Goal: Information Seeking & Learning: Learn about a topic

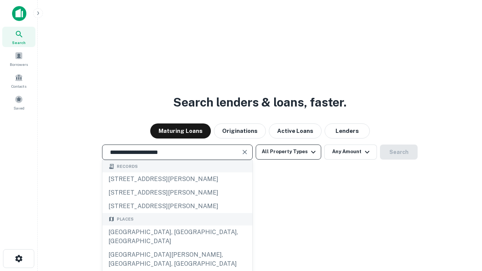
click at [177, 248] on div "[GEOGRAPHIC_DATA], [GEOGRAPHIC_DATA], [GEOGRAPHIC_DATA]" at bounding box center [178, 237] width 150 height 23
click at [289, 152] on button "All Property Types" at bounding box center [289, 152] width 66 height 15
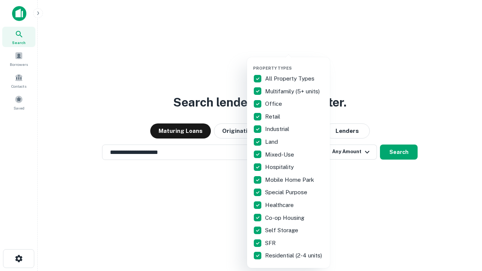
type input "**********"
click at [295, 63] on button "button" at bounding box center [294, 63] width 83 height 0
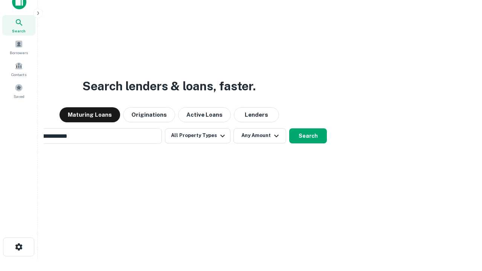
scroll to position [54, 213]
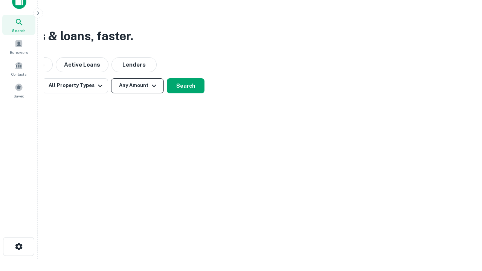
click at [138, 86] on button "Any Amount" at bounding box center [137, 85] width 53 height 15
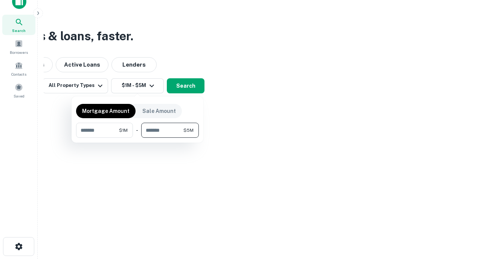
type input "*******"
click at [138, 138] on button "button" at bounding box center [137, 138] width 123 height 0
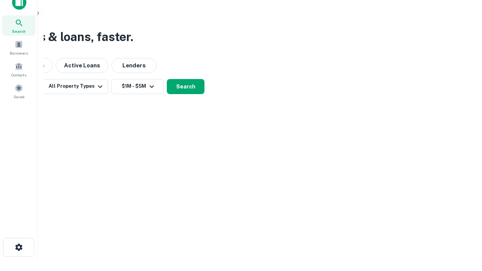
scroll to position [5, 139]
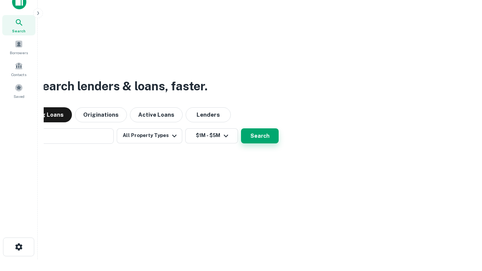
click at [241, 129] on button "Search" at bounding box center [260, 136] width 38 height 15
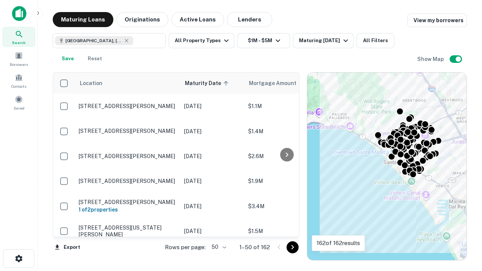
click at [218, 247] on body "Search Borrowers Contacts Saved Maturing Loans Originations Active Loans Lender…" at bounding box center [241, 135] width 482 height 271
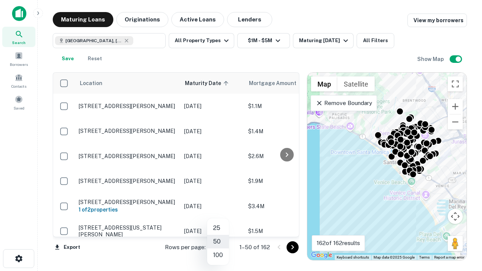
click at [218, 228] on li "25" at bounding box center [218, 229] width 22 height 14
